Goal: Task Accomplishment & Management: Complete application form

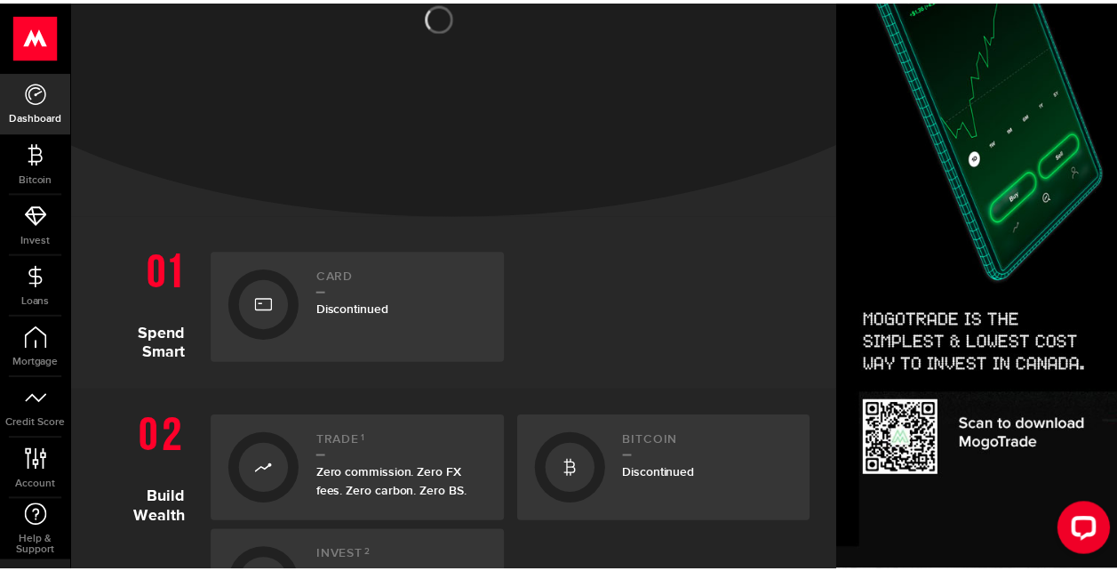
scroll to position [444, 0]
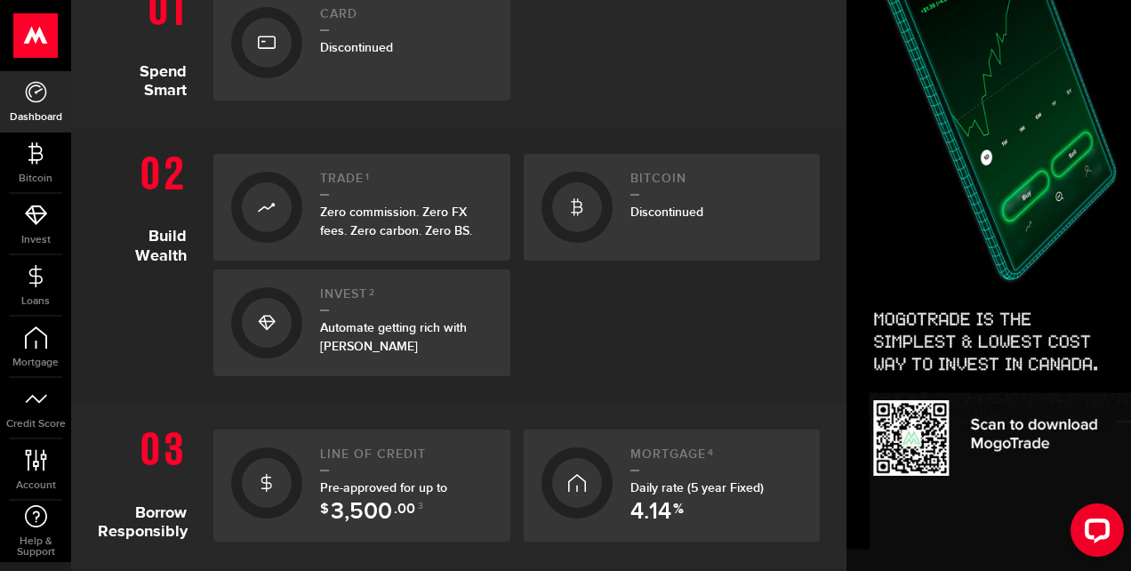
click at [385, 510] on span "3,500" at bounding box center [361, 511] width 61 height 23
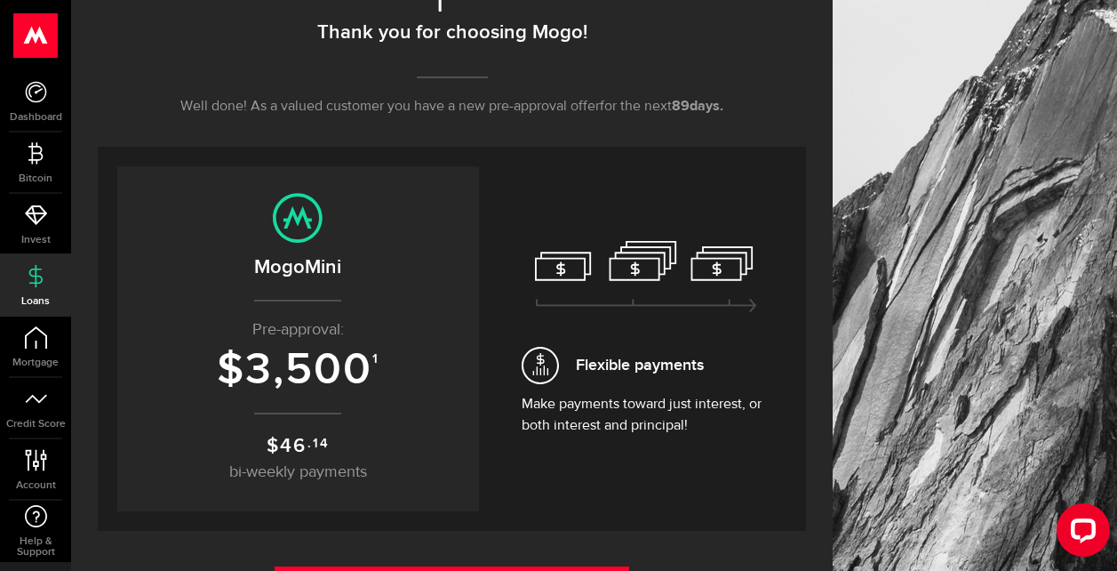
scroll to position [356, 0]
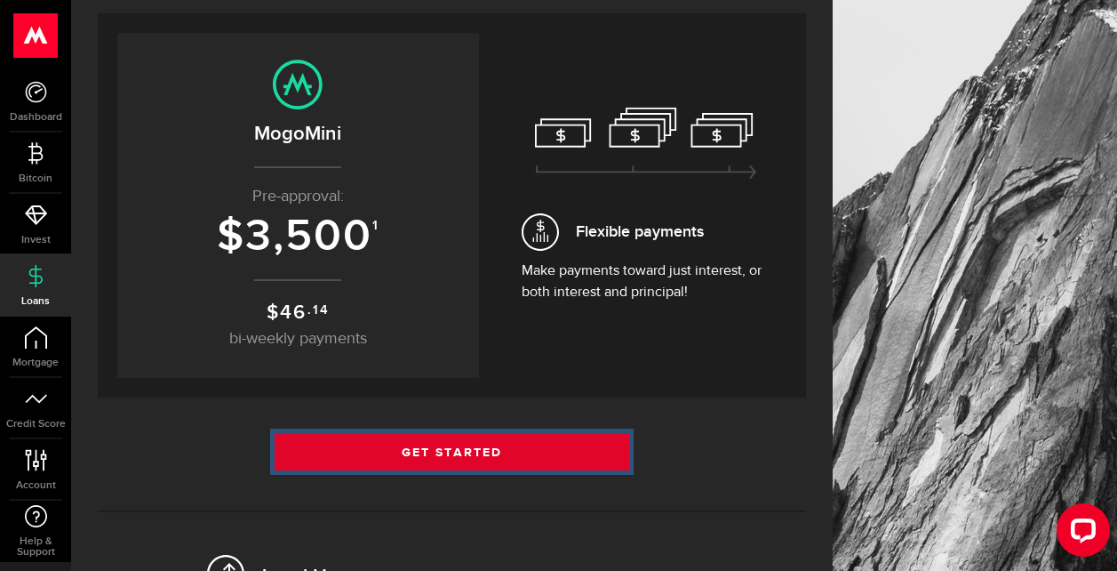
click at [523, 449] on link "Get Started" at bounding box center [452, 451] width 355 height 37
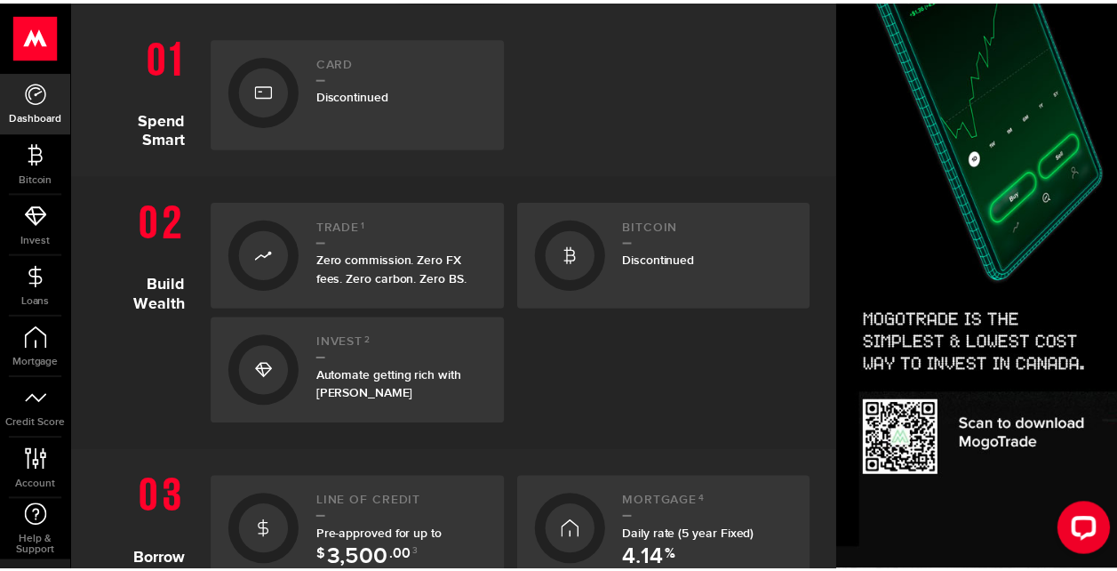
scroll to position [622, 0]
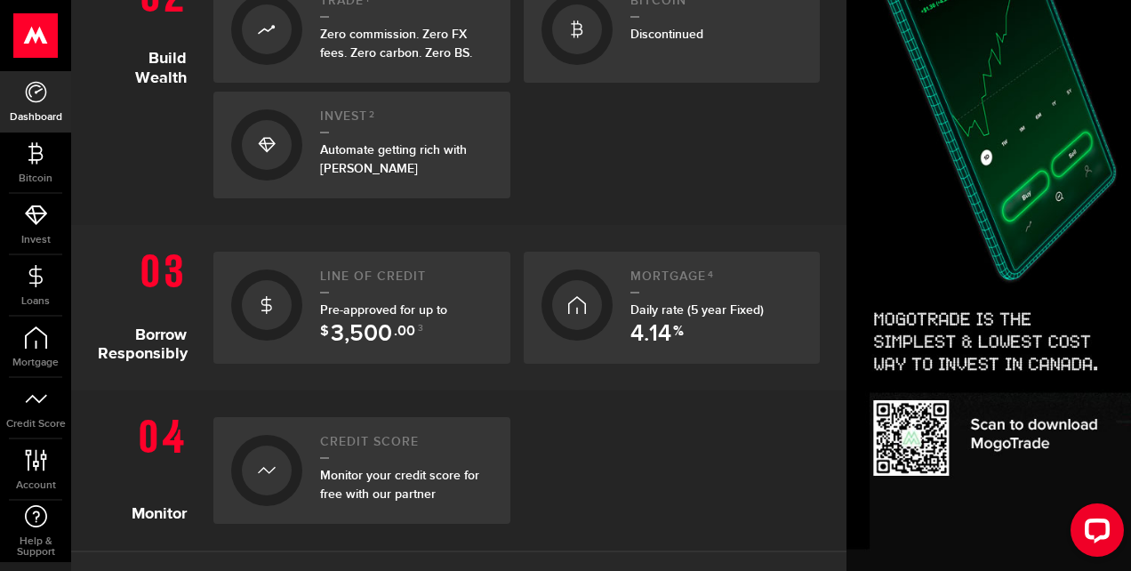
click at [363, 317] on div "Pre-approved for up to $ 3,500 .00 3" at bounding box center [406, 318] width 172 height 37
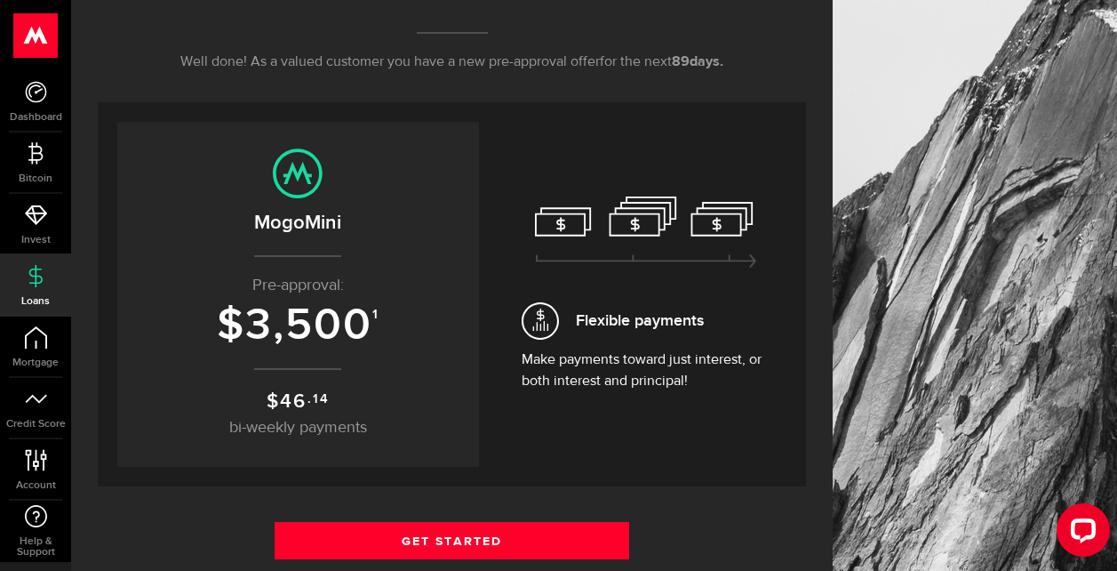
scroll to position [356, 0]
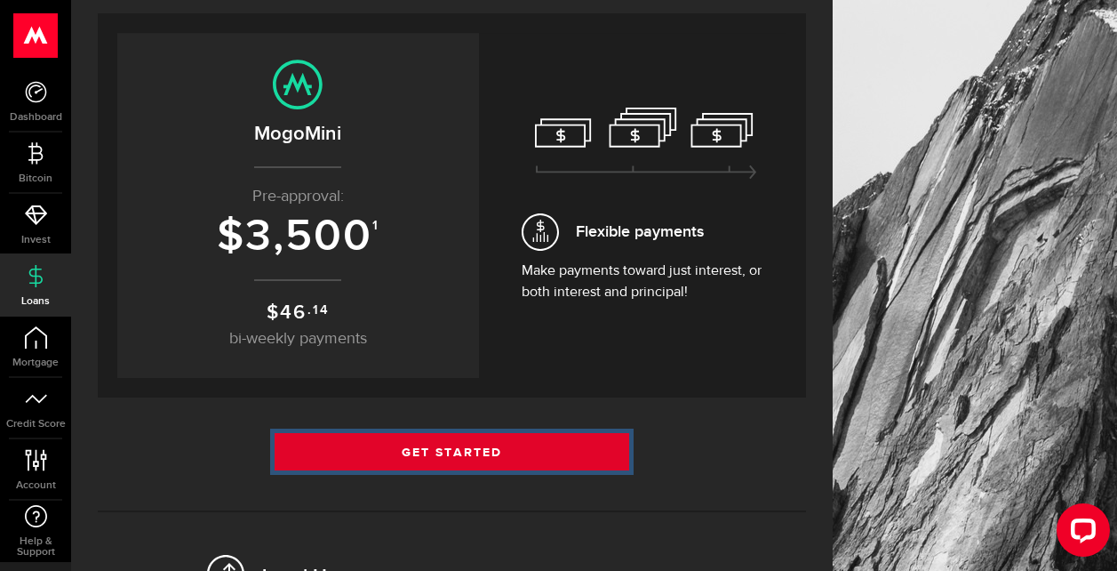
click at [516, 447] on link "Get Started" at bounding box center [452, 451] width 355 height 37
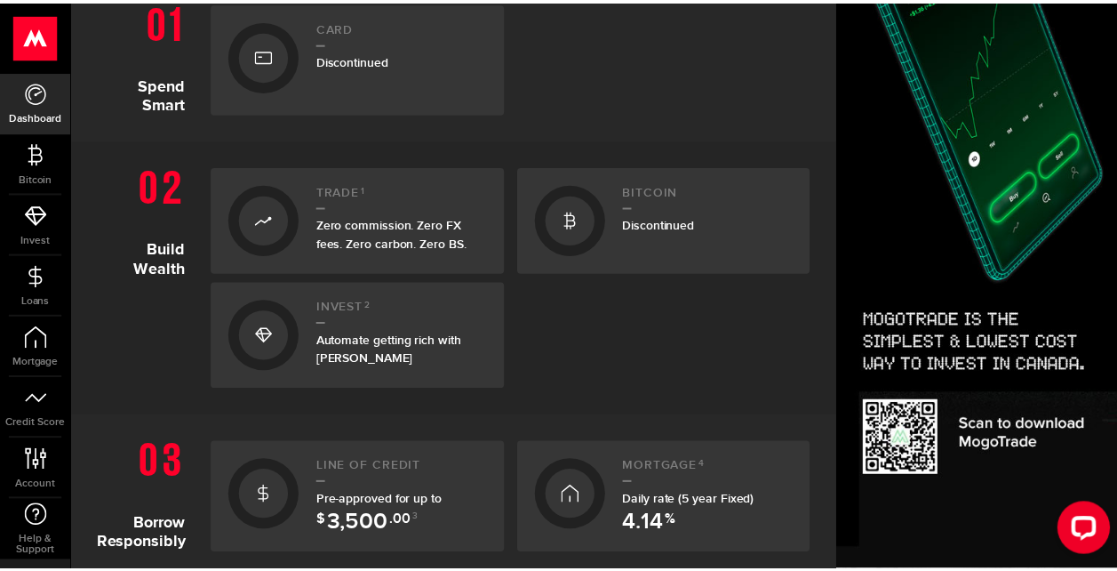
scroll to position [444, 0]
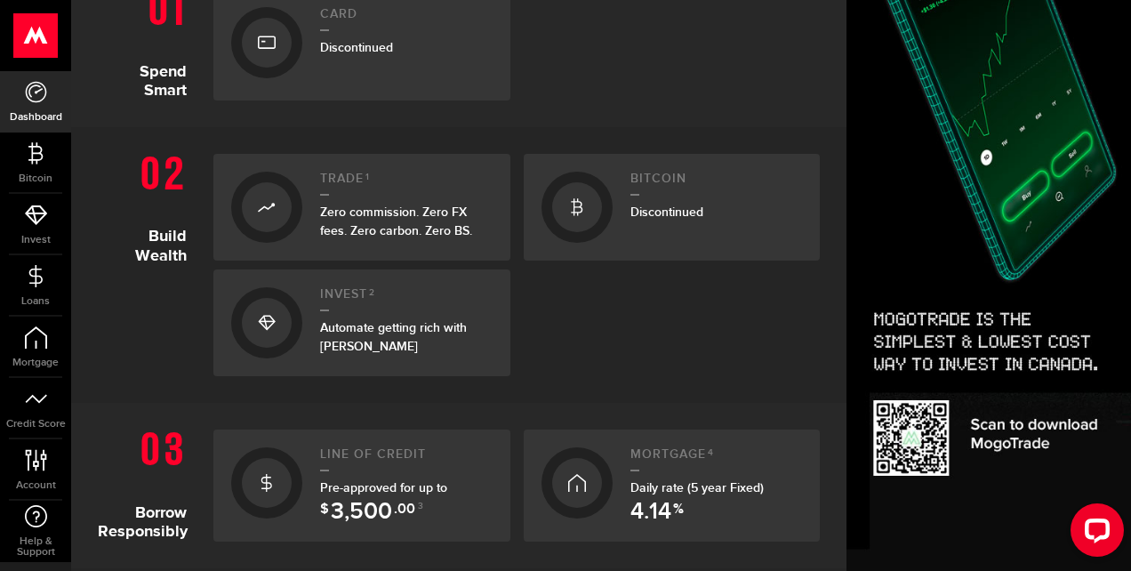
click at [383, 513] on span "3,500" at bounding box center [361, 511] width 61 height 23
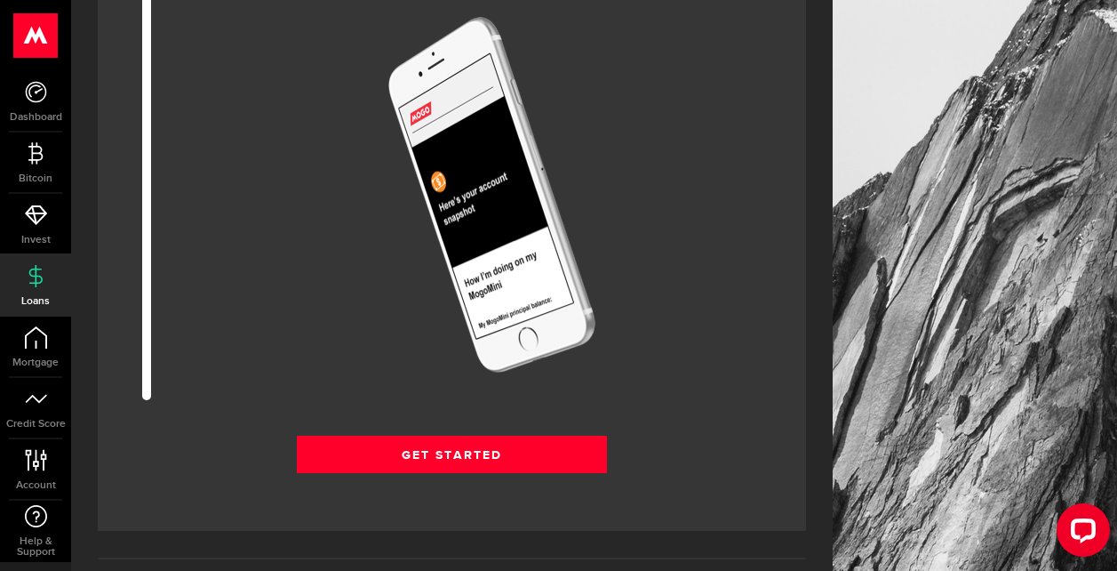
scroll to position [2756, 0]
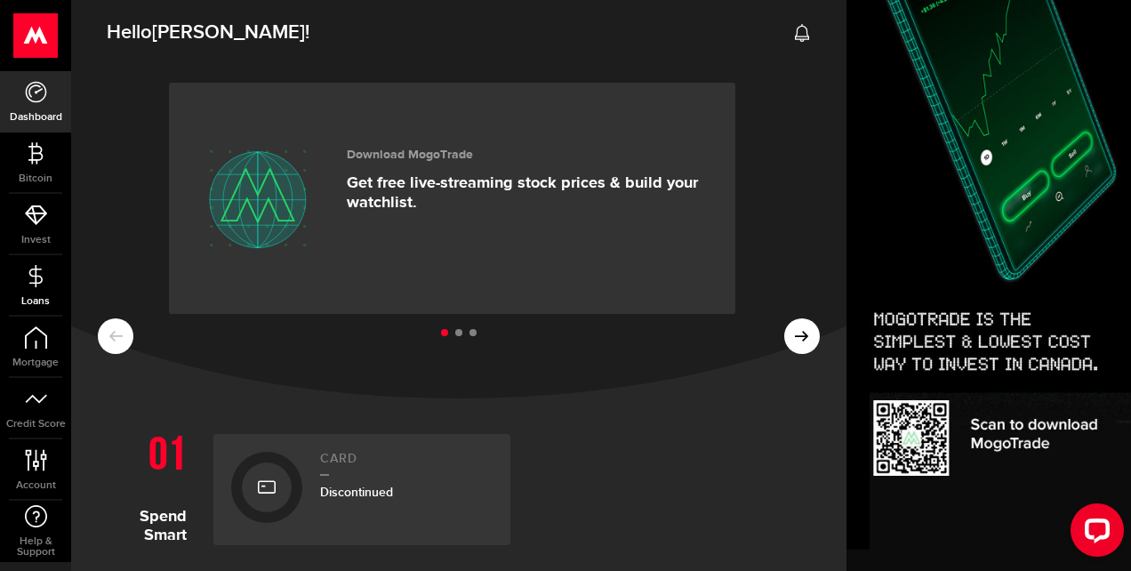
click at [39, 270] on icon at bounding box center [36, 276] width 22 height 22
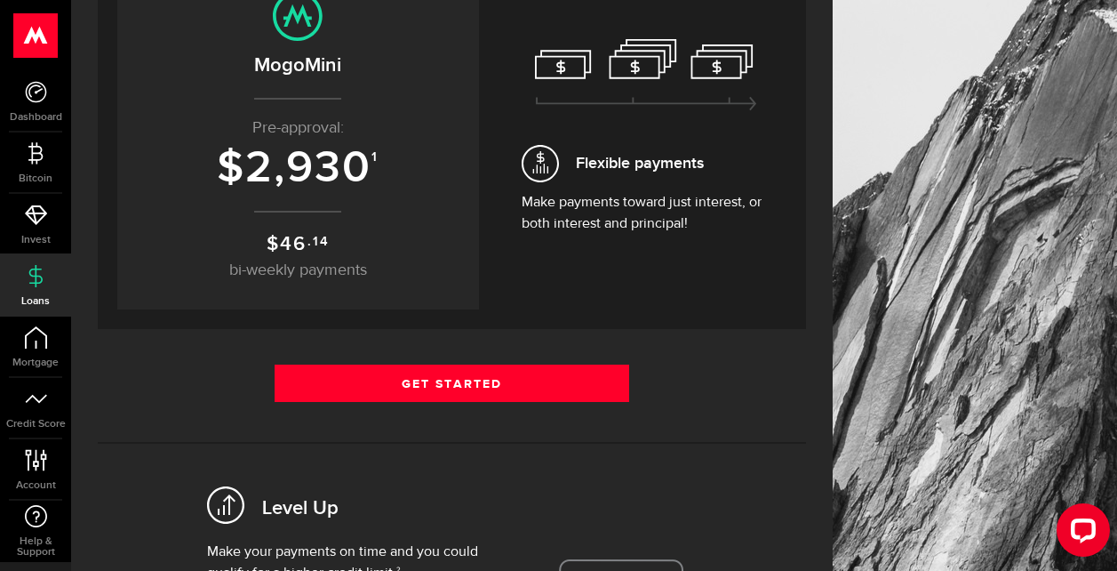
scroll to position [444, 0]
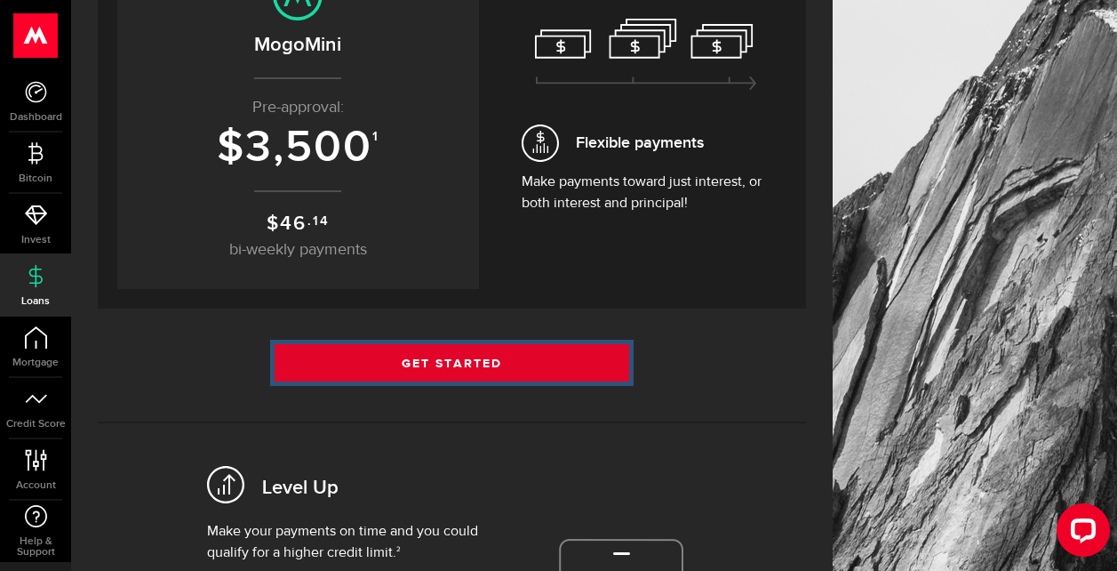
click at [427, 371] on link "Get Started" at bounding box center [452, 362] width 355 height 37
